Goal: Task Accomplishment & Management: Use online tool/utility

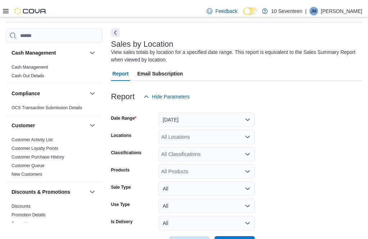
scroll to position [18, 0]
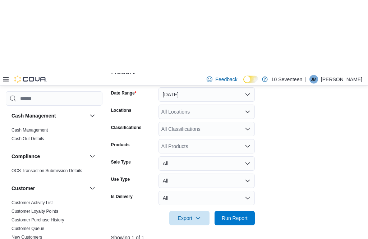
scroll to position [0, 0]
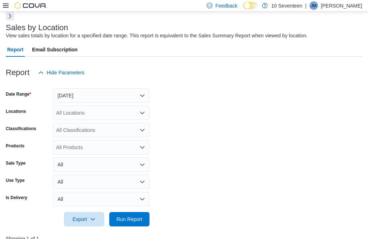
click at [143, 234] on div at bounding box center [184, 231] width 356 height 9
click at [143, 233] on div at bounding box center [184, 231] width 356 height 9
click at [140, 223] on span "Run Report" at bounding box center [129, 218] width 26 height 7
click at [131, 218] on span "Run Report" at bounding box center [129, 218] width 26 height 7
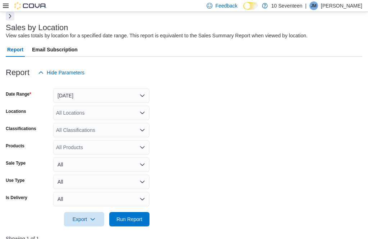
click at [129, 226] on span "Run Report" at bounding box center [129, 219] width 32 height 14
click at [126, 223] on span "Run Report" at bounding box center [129, 219] width 32 height 14
click at [138, 221] on span "Run Report" at bounding box center [129, 218] width 26 height 7
click at [135, 223] on span "Run Report" at bounding box center [129, 219] width 32 height 14
click at [139, 223] on span "Run Report" at bounding box center [129, 219] width 32 height 14
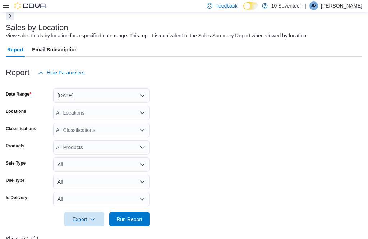
click at [139, 221] on span "Run Report" at bounding box center [129, 218] width 26 height 7
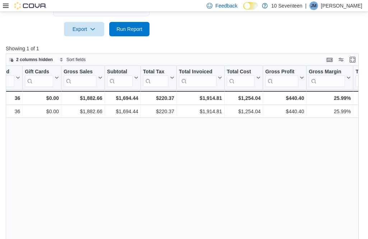
scroll to position [0, 196]
